Goal: Information Seeking & Learning: Learn about a topic

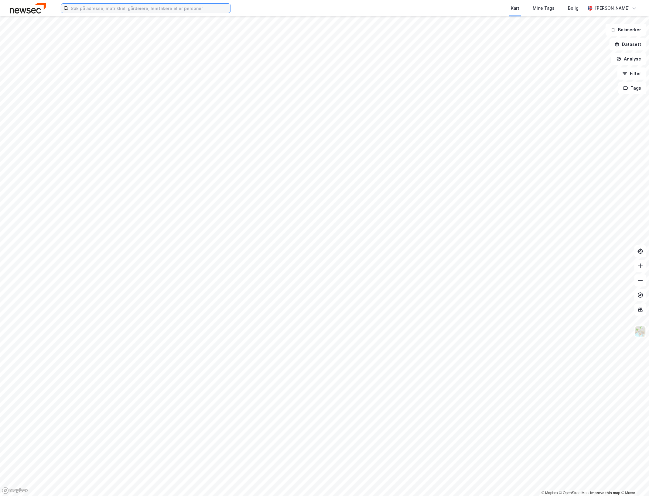
click at [179, 6] on input at bounding box center [149, 8] width 162 height 9
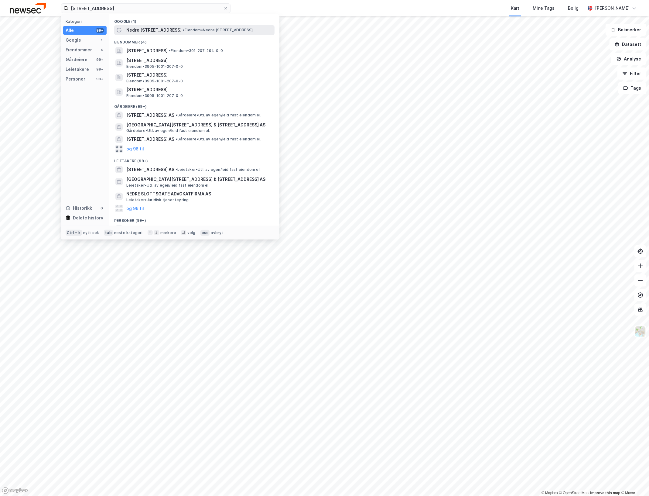
click at [183, 29] on span "• Eiendom • [STREET_ADDRESS]" at bounding box center [218, 30] width 70 height 5
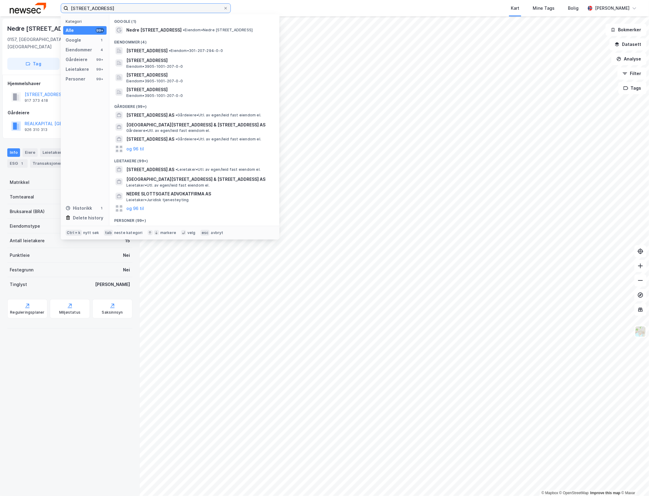
drag, startPoint x: 188, startPoint y: 11, endPoint x: 12, endPoint y: 9, distance: 176.8
click at [12, 9] on div "nedre slottsgate 5 Kategori Alle 99+ Google 1 Eiendommer 4 Gårdeiere 99+ Leieta…" at bounding box center [324, 8] width 649 height 16
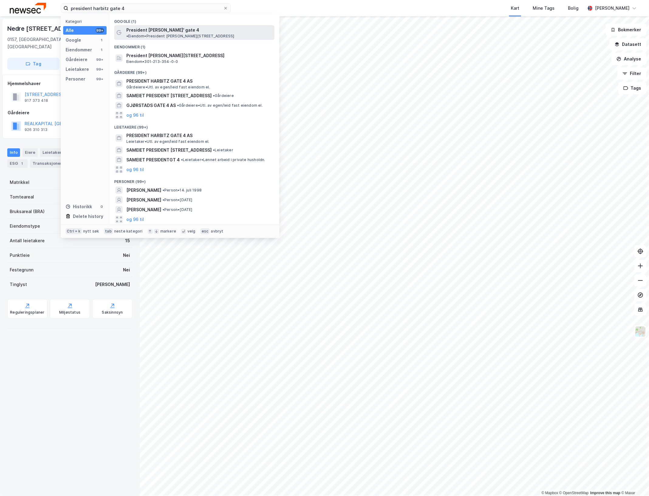
click at [174, 29] on span "President [PERSON_NAME]' gate 4" at bounding box center [162, 29] width 73 height 7
drag, startPoint x: 52, startPoint y: 11, endPoint x: -5, endPoint y: 10, distance: 56.8
click at [0, 10] on html "president harbitz gate 4 Kategori Alle 99+ Google 1 Eiendommer 1 Gårdeiere 99+ …" at bounding box center [324, 248] width 649 height 496
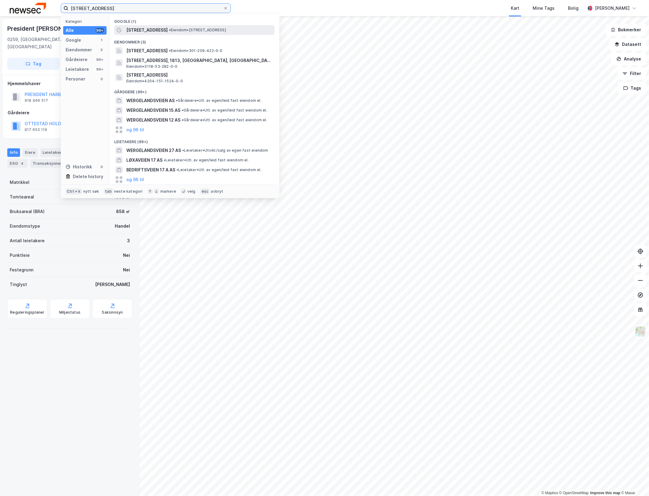
type input "[STREET_ADDRESS]"
click at [188, 31] on span "• Eiendom • [STREET_ADDRESS]" at bounding box center [197, 30] width 57 height 5
